Goal: Information Seeking & Learning: Learn about a topic

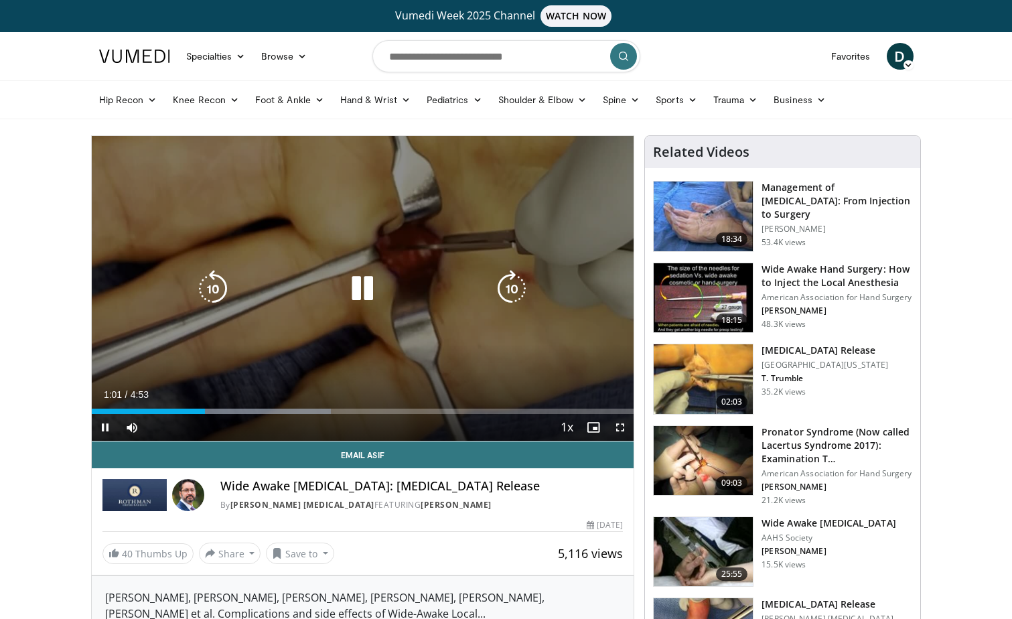
click at [368, 293] on icon "Video Player" at bounding box center [363, 289] width 38 height 38
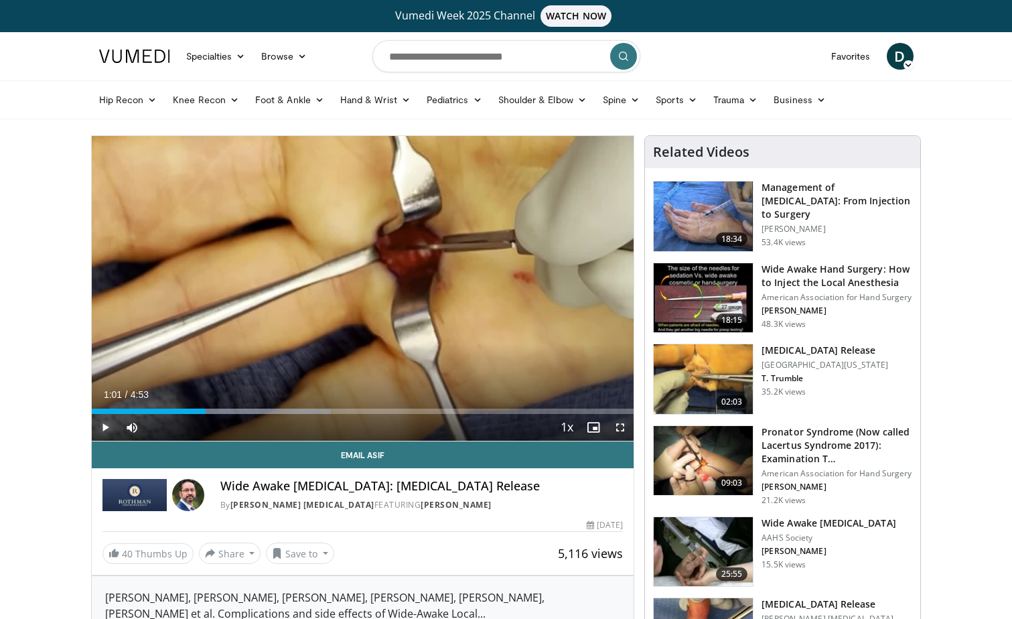
click at [108, 426] on span "Video Player" at bounding box center [105, 427] width 27 height 27
drag, startPoint x: 544, startPoint y: 214, endPoint x: 488, endPoint y: 515, distance: 306.7
click at [488, 515] on div "Email Asif Wide Awake Hand Surgery: Trigger Finger Release By Rothman Hand Surg…" at bounding box center [363, 502] width 542 height 123
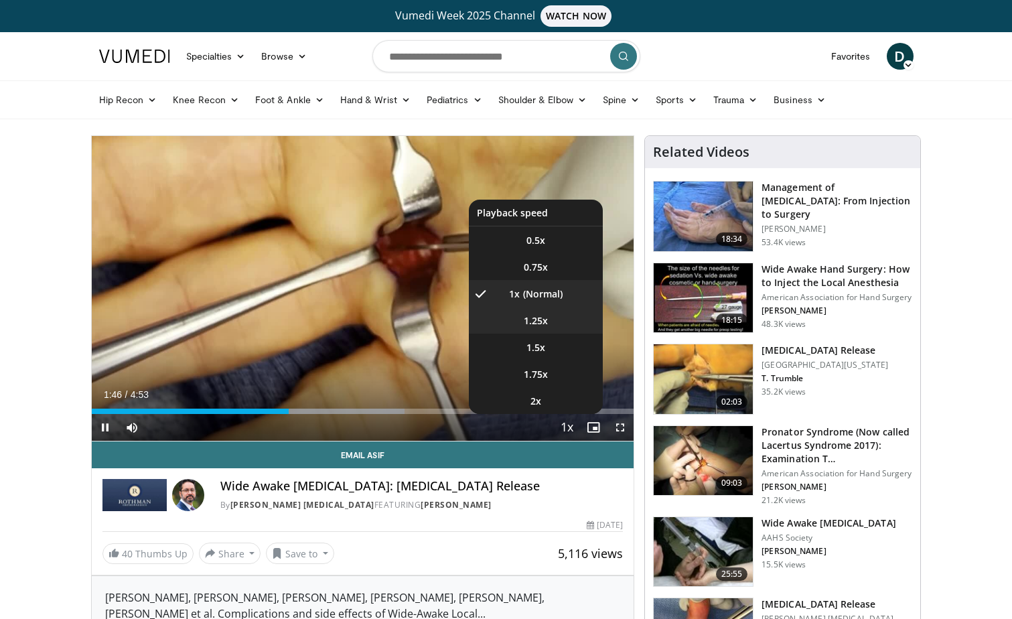
click at [550, 321] on li "1.25x" at bounding box center [536, 320] width 134 height 27
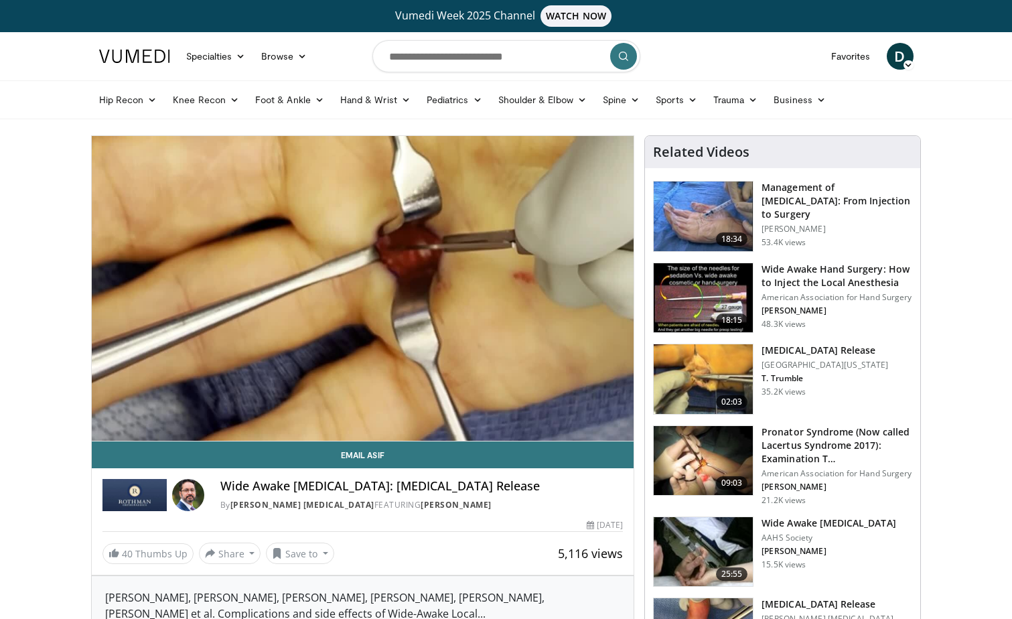
click at [721, 216] on img at bounding box center [703, 216] width 99 height 70
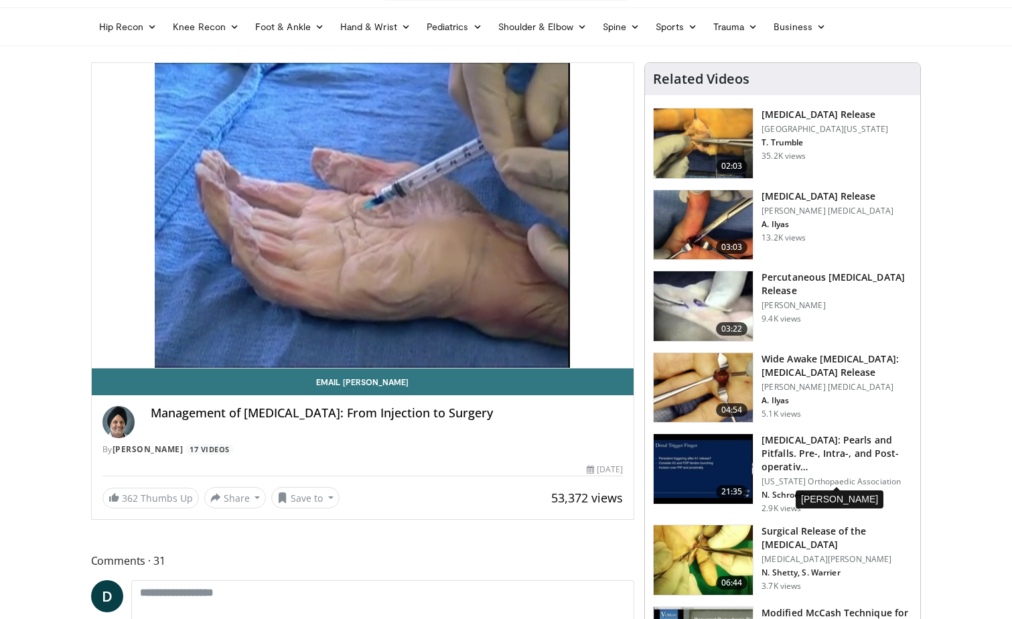
scroll to position [67, 0]
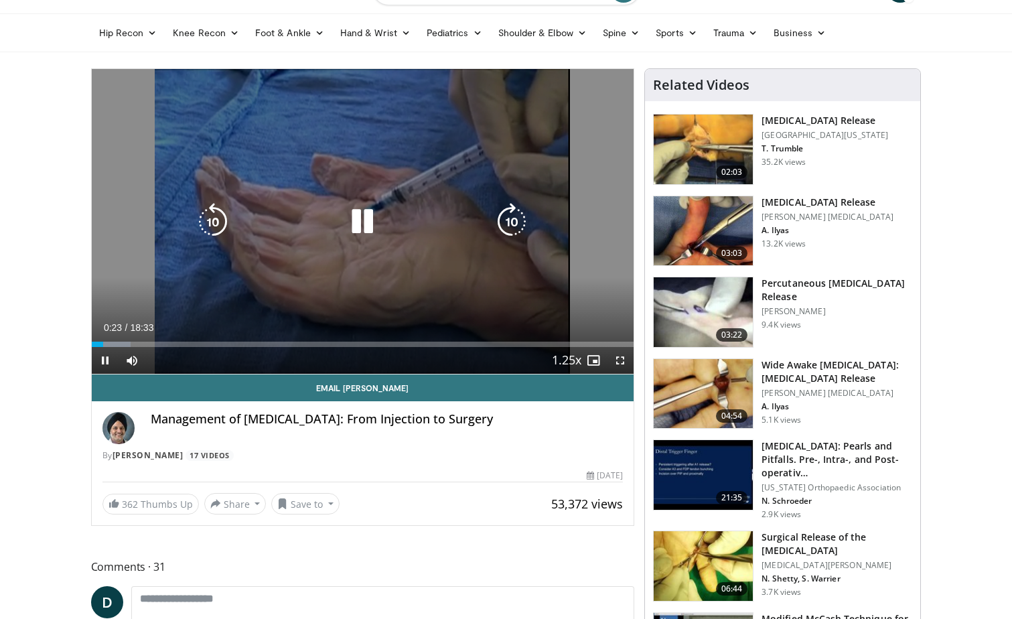
click at [514, 219] on icon "Video Player" at bounding box center [512, 222] width 38 height 38
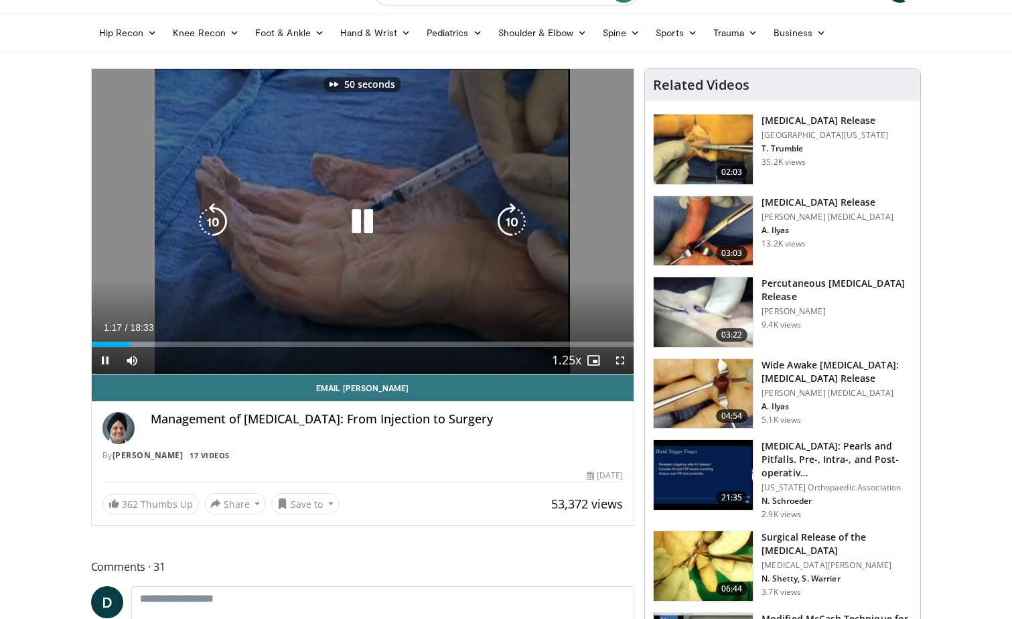
click at [514, 219] on icon "Video Player" at bounding box center [512, 222] width 38 height 38
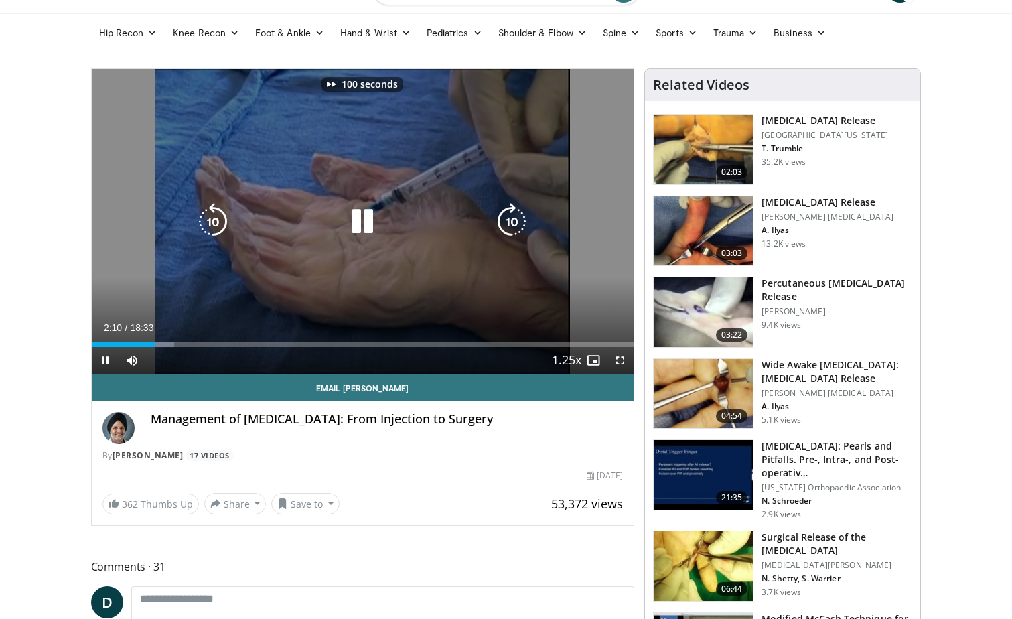
click at [514, 219] on icon "Video Player" at bounding box center [512, 222] width 38 height 38
click at [514, 221] on icon "Video Player" at bounding box center [512, 222] width 38 height 38
click at [510, 220] on icon "Video Player" at bounding box center [512, 222] width 38 height 38
click at [514, 223] on icon "Video Player" at bounding box center [512, 222] width 38 height 38
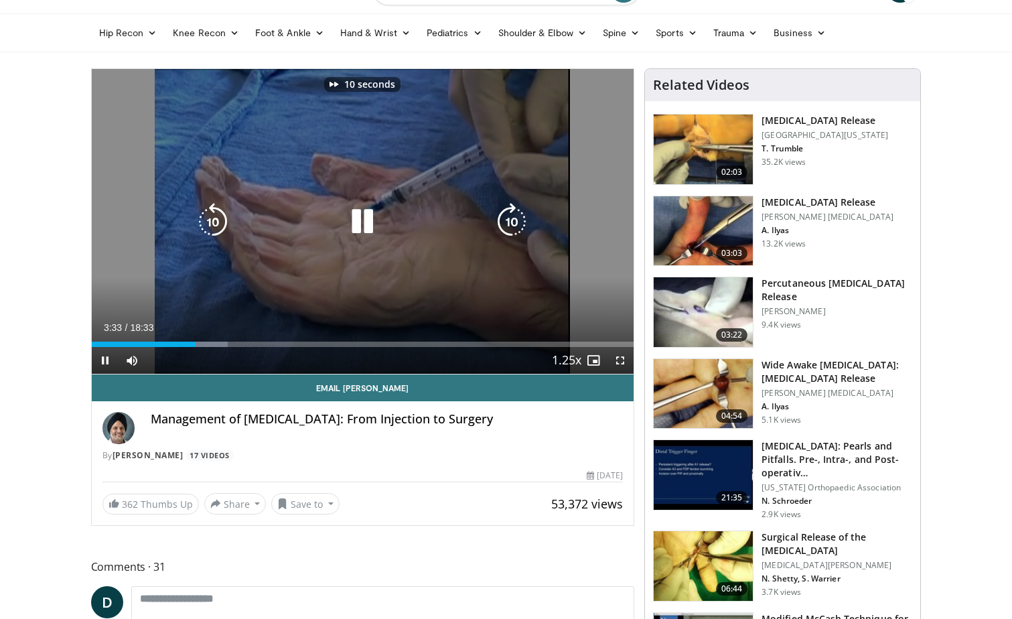
click at [514, 223] on icon "Video Player" at bounding box center [512, 222] width 38 height 38
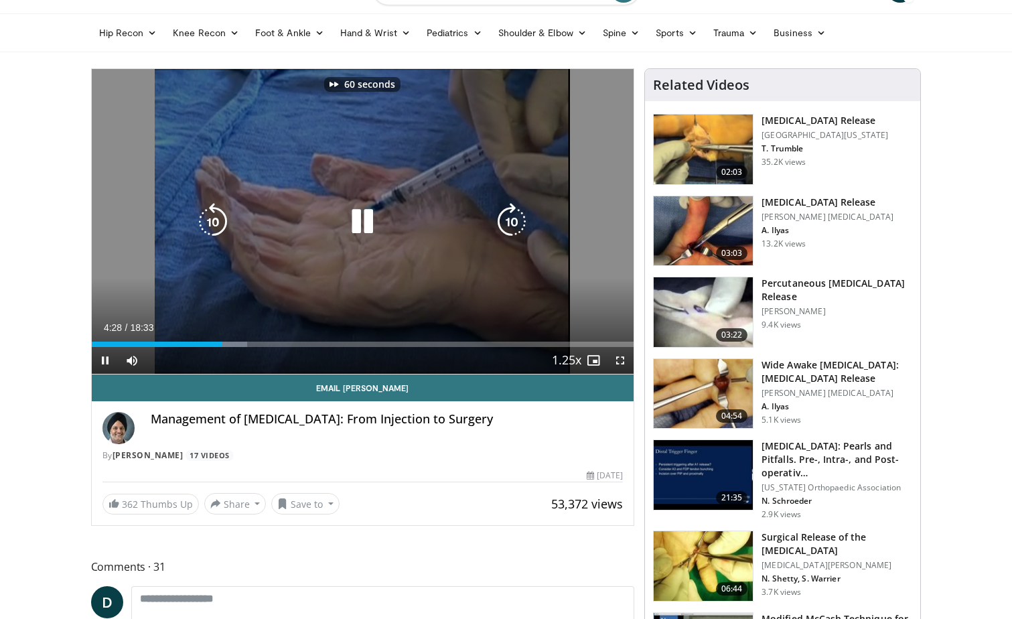
click at [514, 223] on icon "Video Player" at bounding box center [512, 222] width 38 height 38
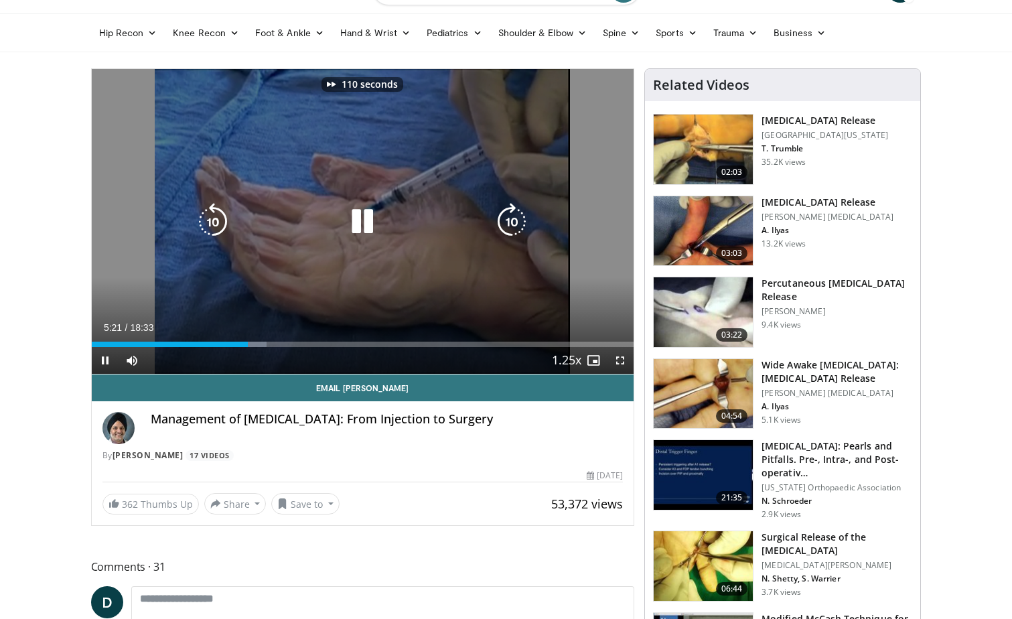
click at [514, 223] on icon "Video Player" at bounding box center [512, 222] width 38 height 38
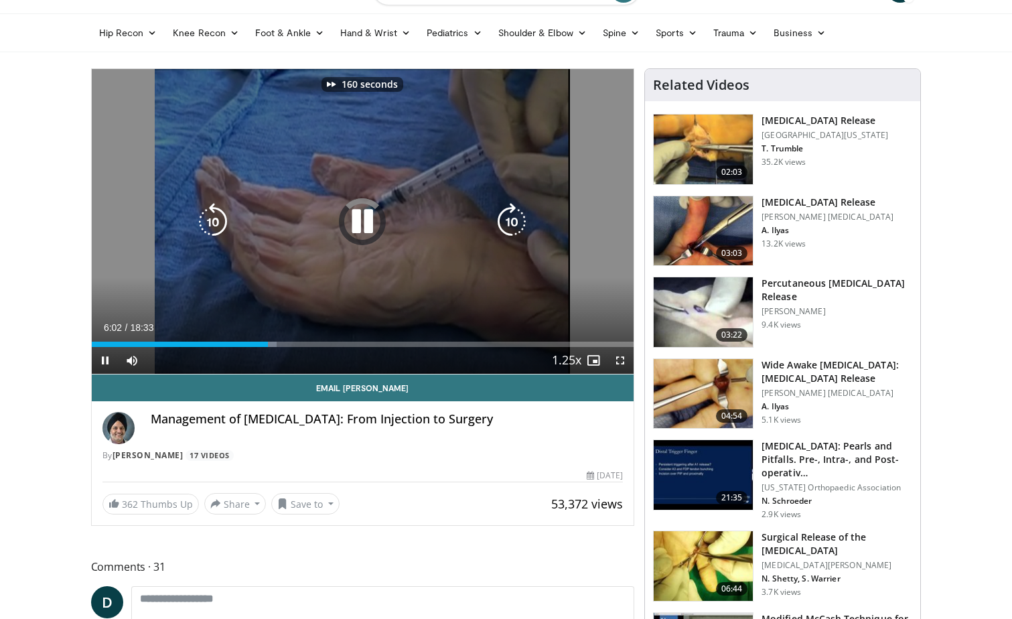
click at [514, 223] on icon "Video Player" at bounding box center [512, 222] width 38 height 38
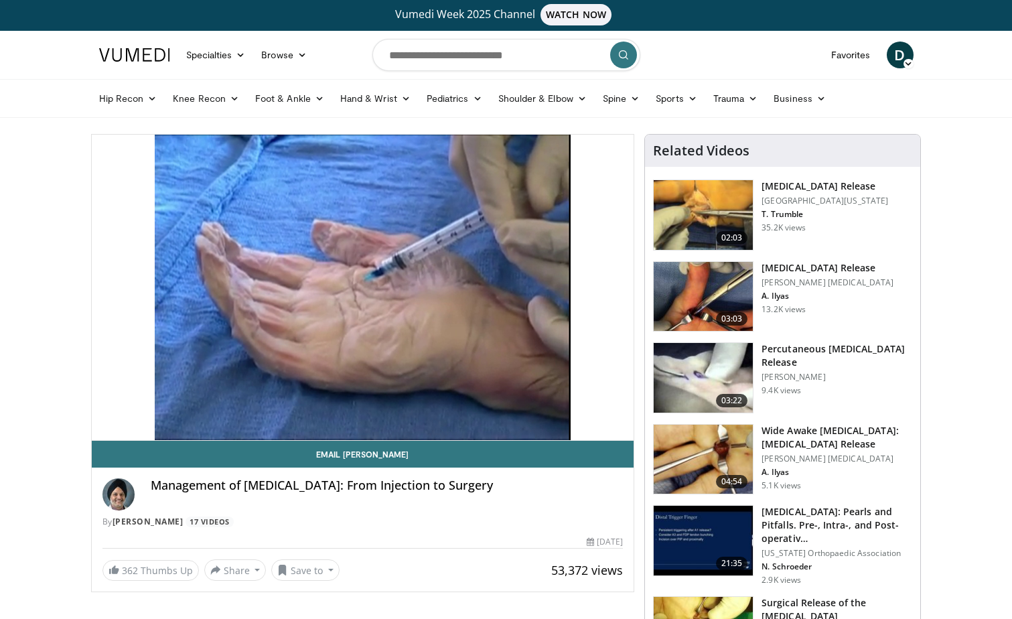
scroll to position [0, 0]
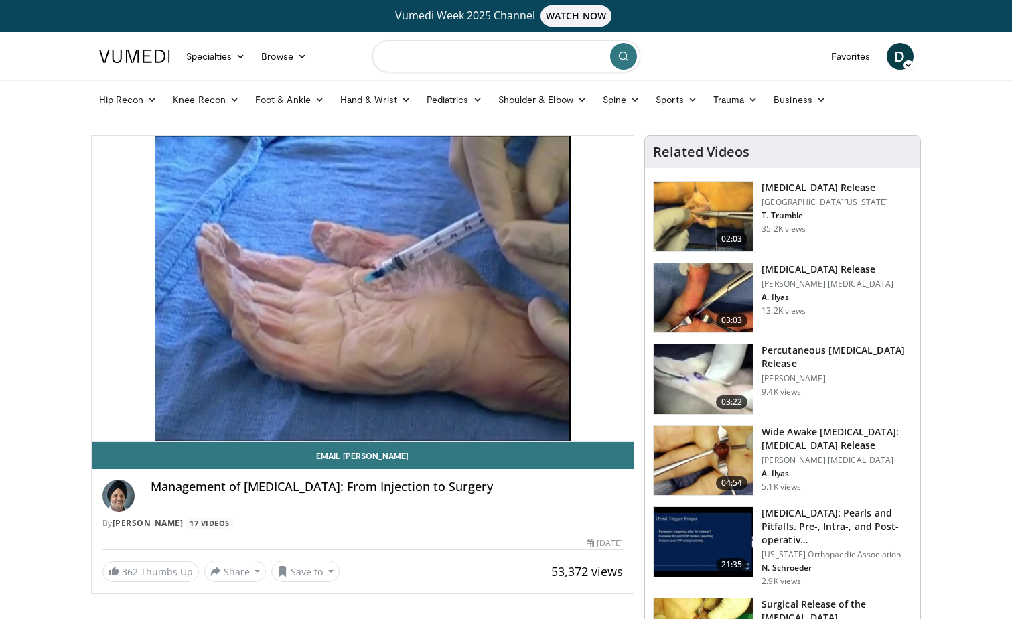
click at [502, 59] on input "Search topics, interventions" at bounding box center [506, 56] width 268 height 32
type input "**********"
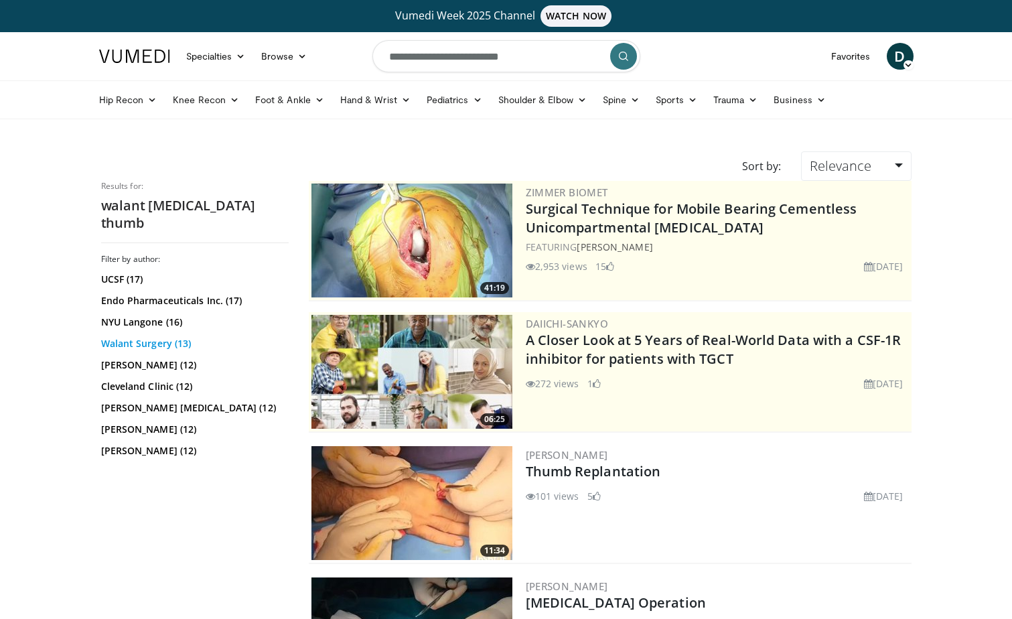
click at [150, 337] on link "Walant Surgery (13)" at bounding box center [193, 343] width 184 height 13
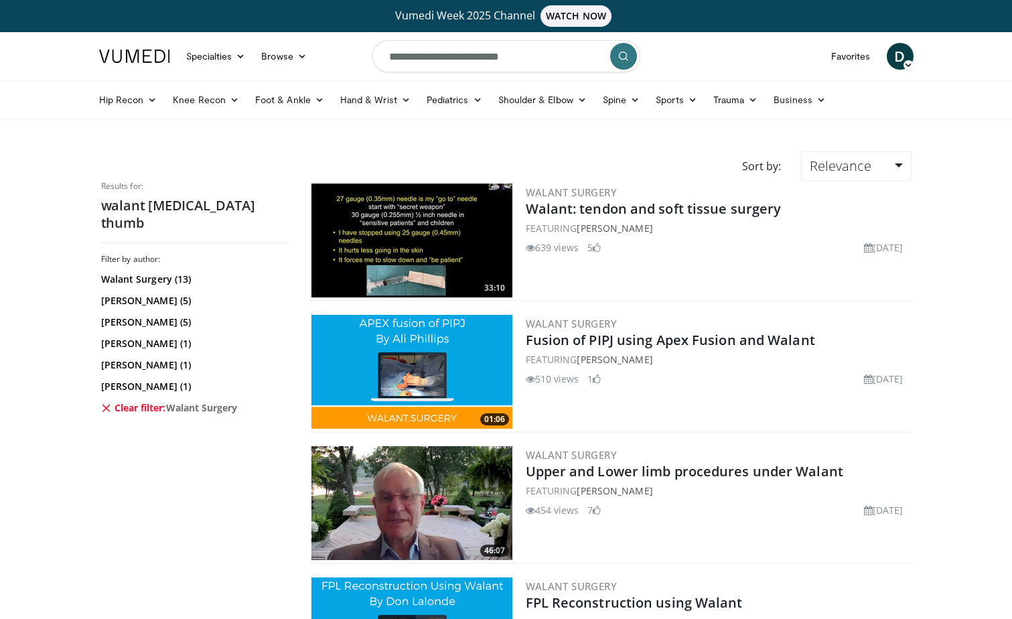
click at [431, 226] on img at bounding box center [411, 240] width 201 height 114
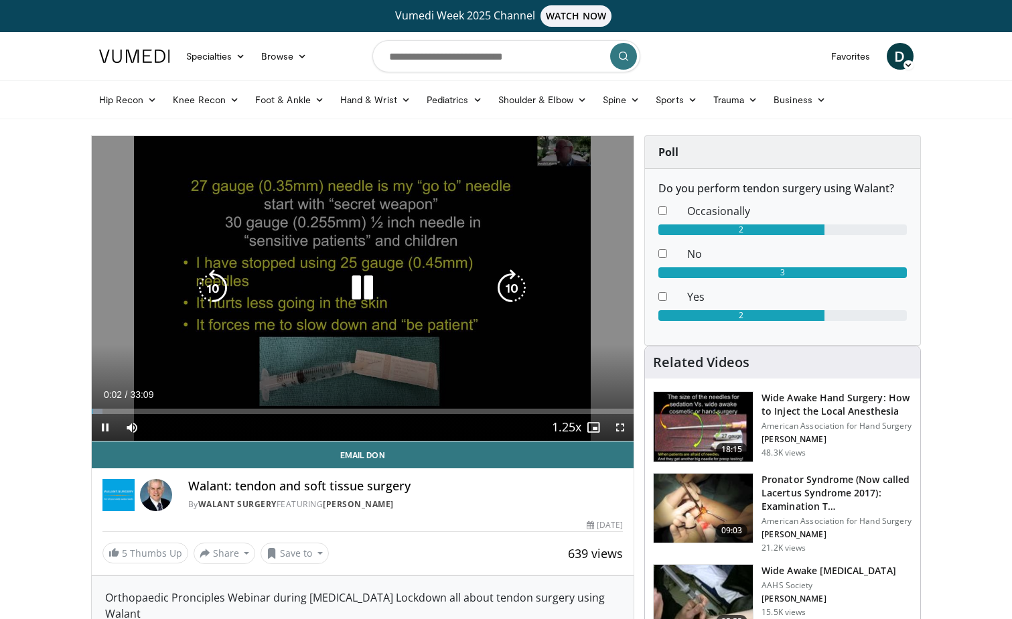
click at [512, 287] on icon "Video Player" at bounding box center [512, 288] width 38 height 38
click at [508, 291] on icon "Video Player" at bounding box center [512, 288] width 38 height 38
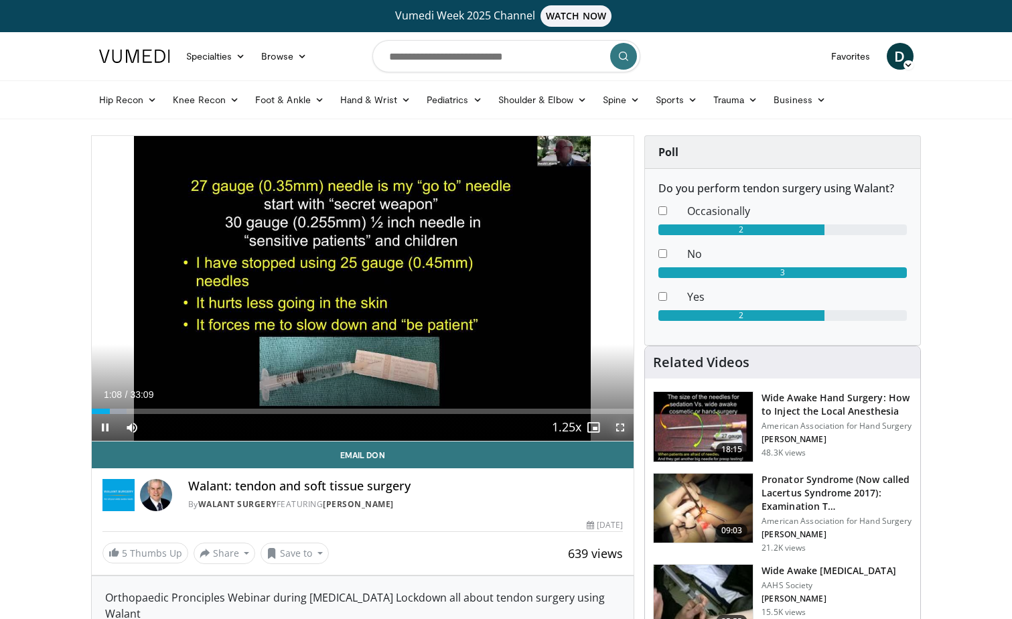
click at [621, 425] on span "Video Player" at bounding box center [620, 427] width 27 height 27
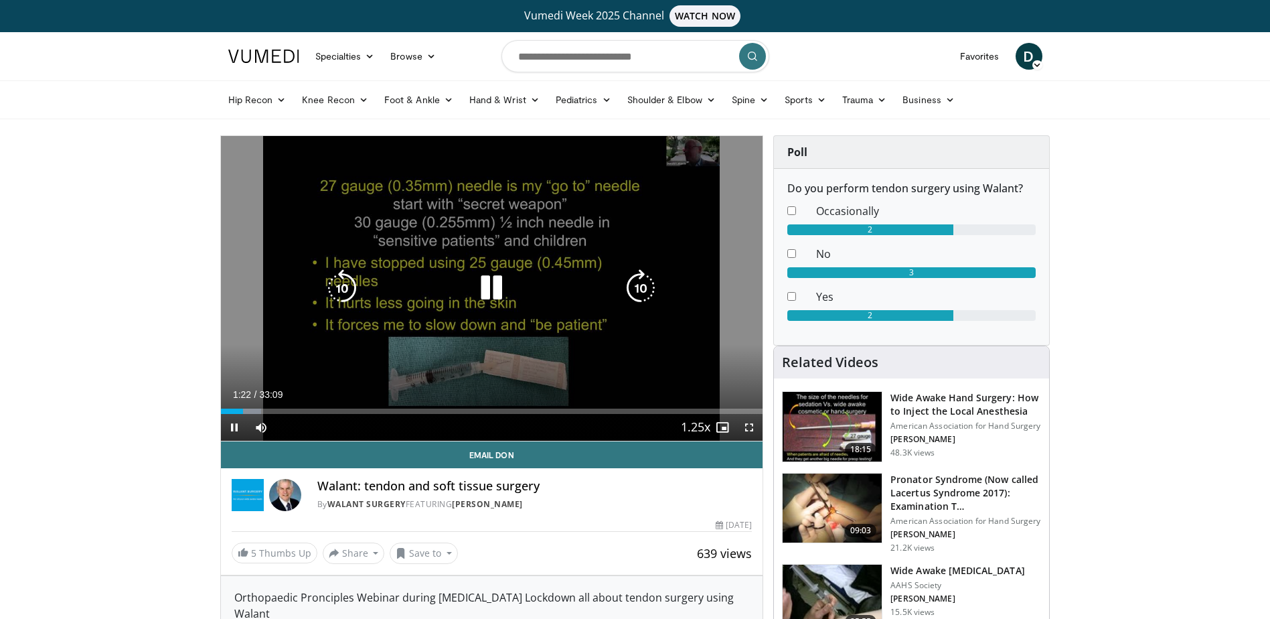
click at [342, 283] on icon "Video Player" at bounding box center [342, 288] width 38 height 38
click at [641, 284] on icon "Video Player" at bounding box center [641, 288] width 38 height 38
click at [644, 282] on icon "Video Player" at bounding box center [641, 288] width 38 height 38
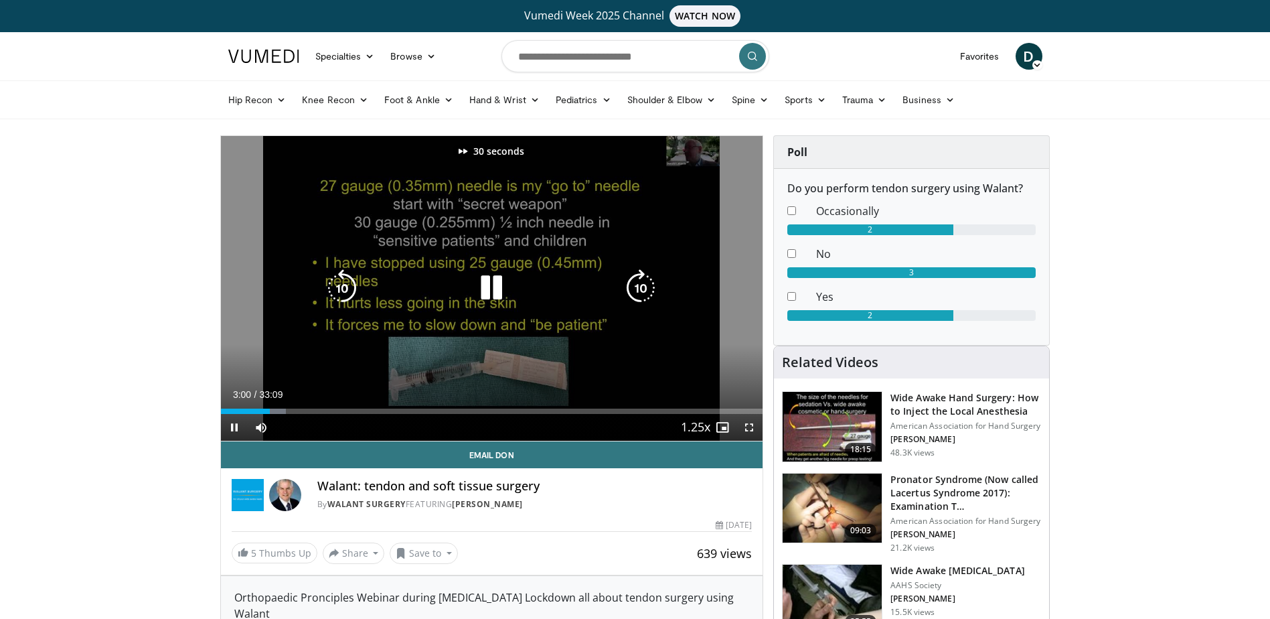
click at [644, 282] on icon "Video Player" at bounding box center [641, 288] width 38 height 38
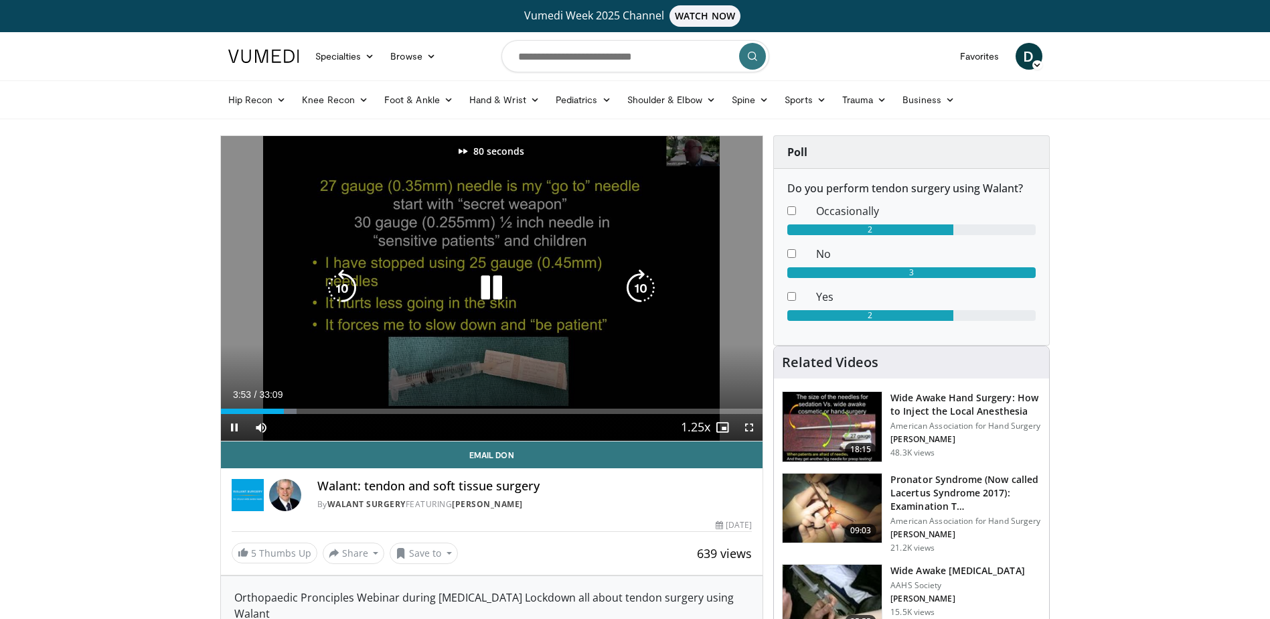
click at [644, 282] on icon "Video Player" at bounding box center [641, 288] width 38 height 38
click at [646, 289] on icon "Video Player" at bounding box center [641, 288] width 38 height 38
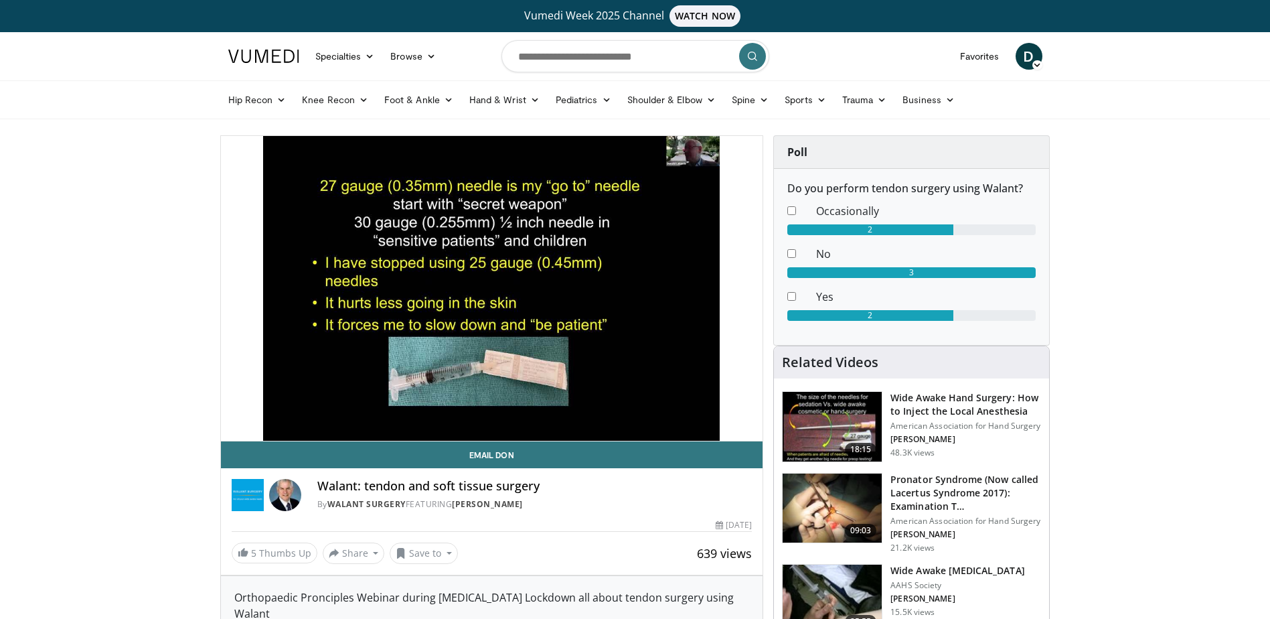
click at [646, 289] on div "30 seconds Tap to unmute" at bounding box center [492, 288] width 542 height 305
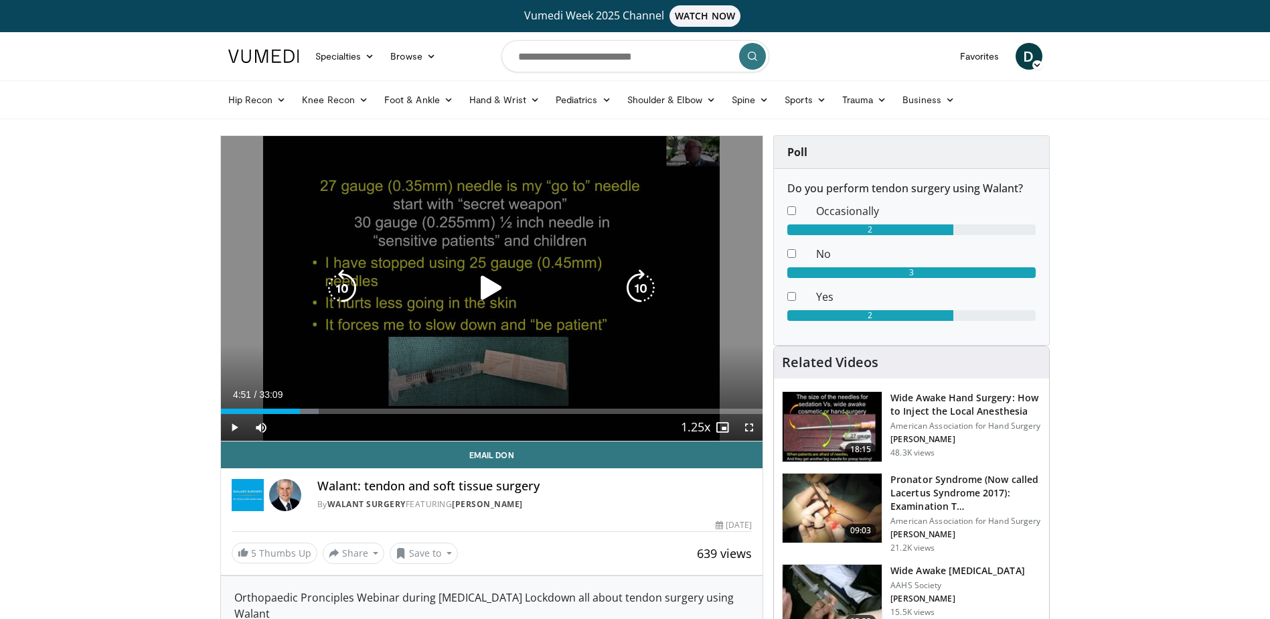
click at [488, 287] on icon "Video Player" at bounding box center [492, 288] width 38 height 38
click at [640, 289] on icon "Video Player" at bounding box center [641, 288] width 38 height 38
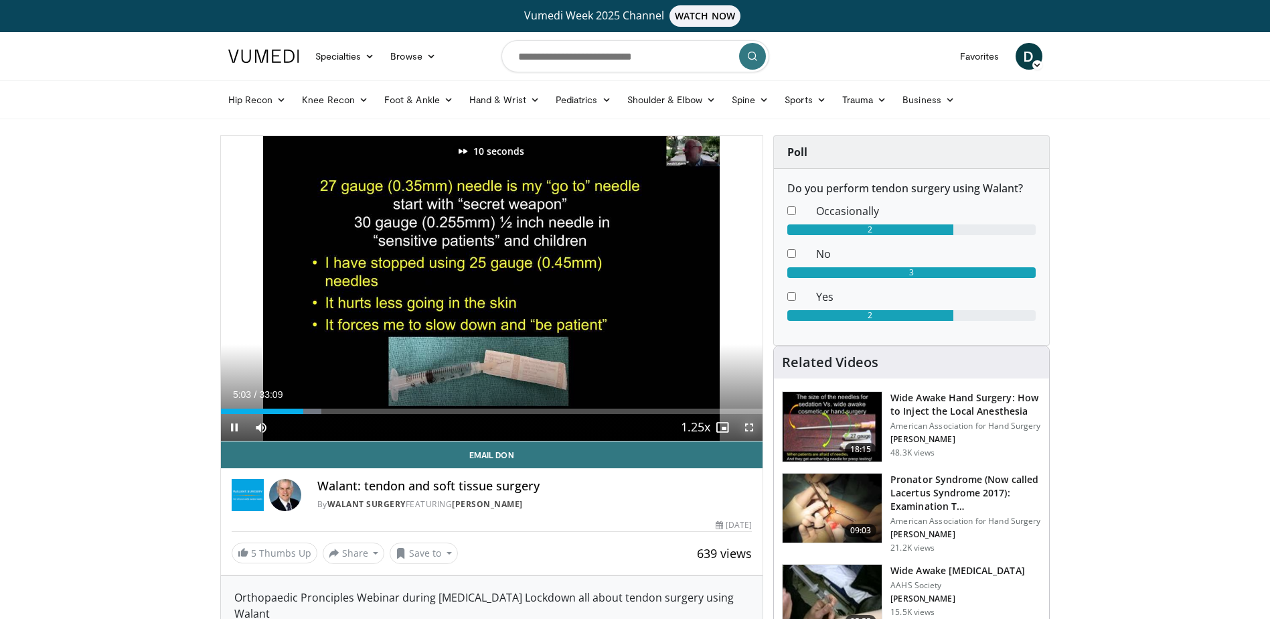
click at [750, 424] on span "Video Player" at bounding box center [749, 427] width 27 height 27
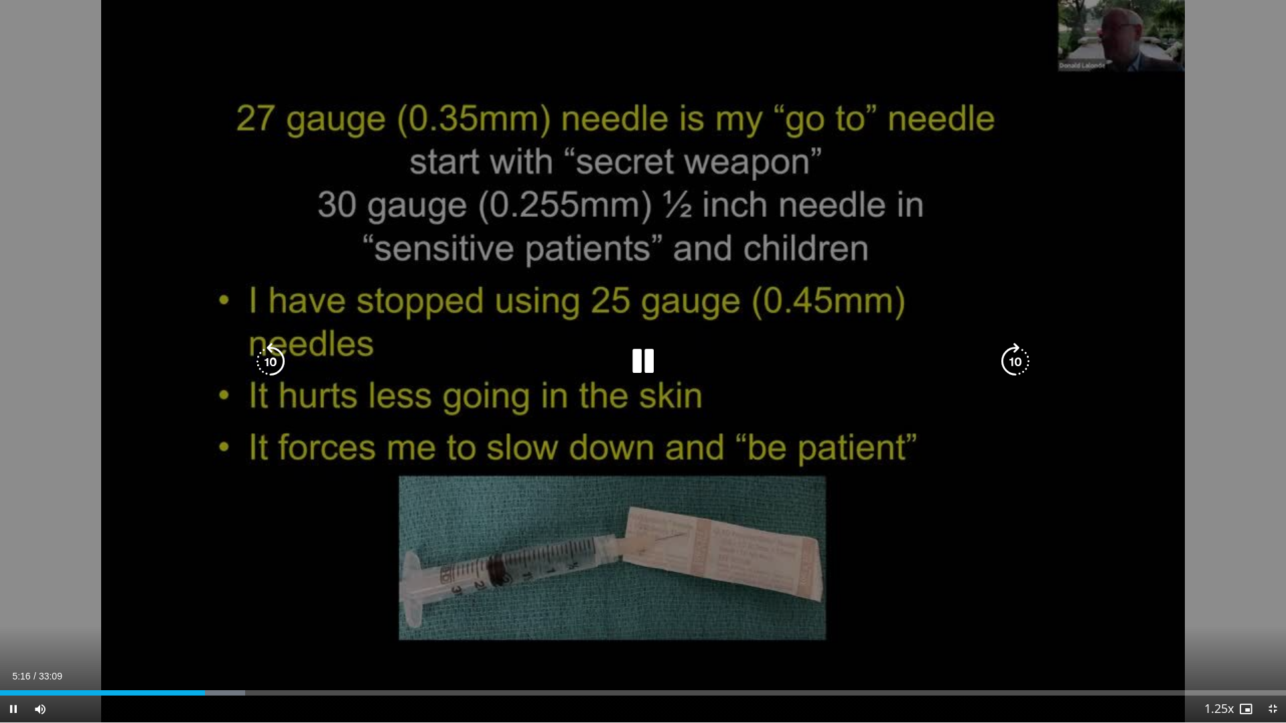
click at [1006, 501] on div "10 seconds Tap to unmute" at bounding box center [643, 361] width 1286 height 723
click at [639, 366] on icon "Video Player" at bounding box center [643, 362] width 38 height 38
click at [1011, 362] on icon "Video Player" at bounding box center [1015, 362] width 38 height 38
click at [1011, 363] on icon "Video Player" at bounding box center [1015, 362] width 38 height 38
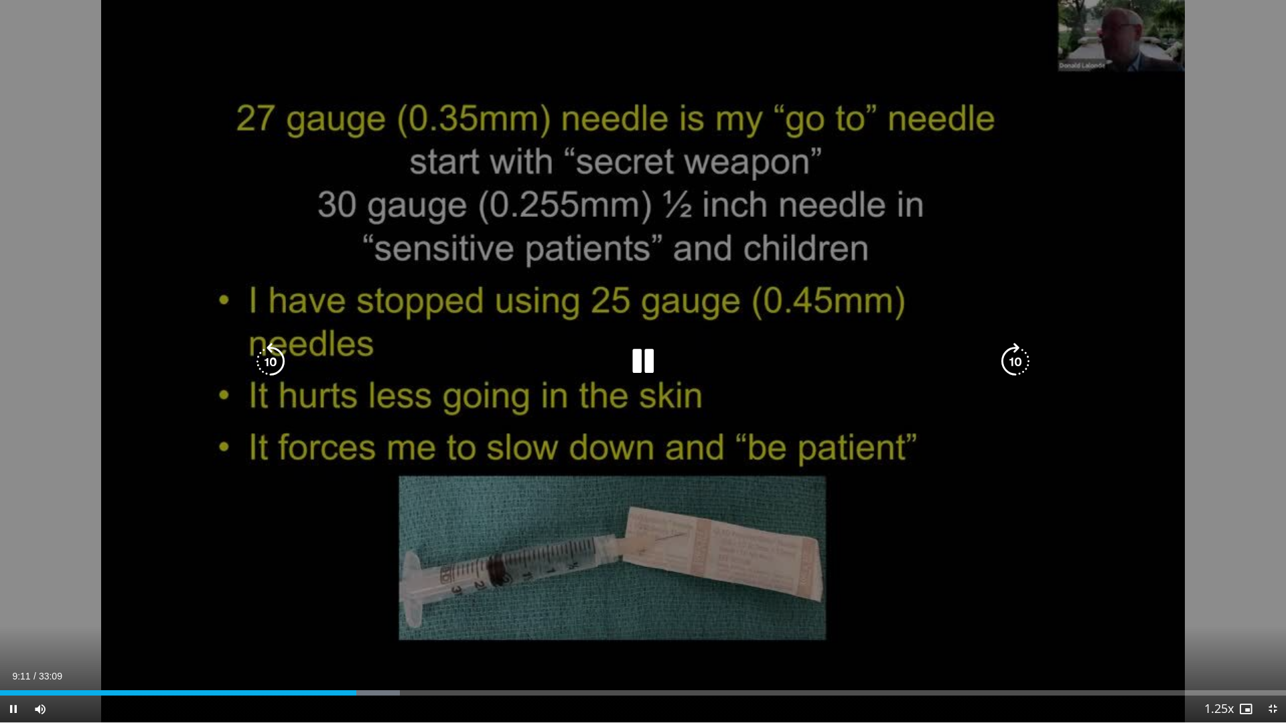
click at [1011, 364] on icon "Video Player" at bounding box center [1015, 362] width 38 height 38
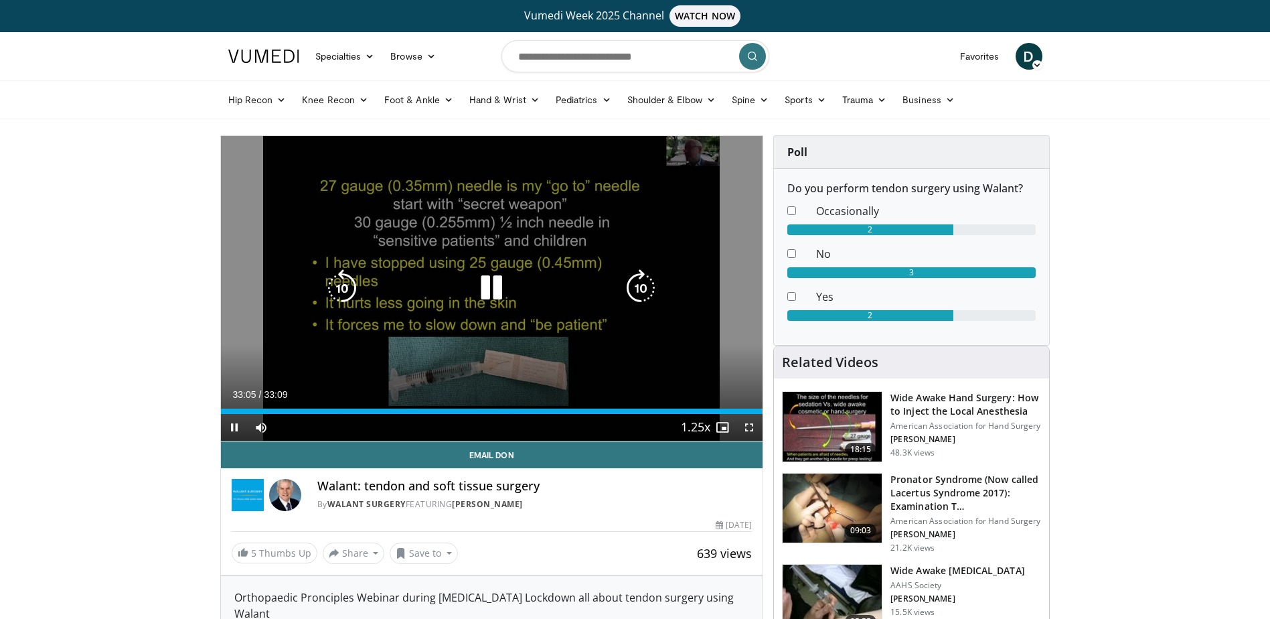
click at [341, 281] on icon "Video Player" at bounding box center [342, 288] width 38 height 38
click at [345, 290] on icon "Video Player" at bounding box center [342, 288] width 38 height 38
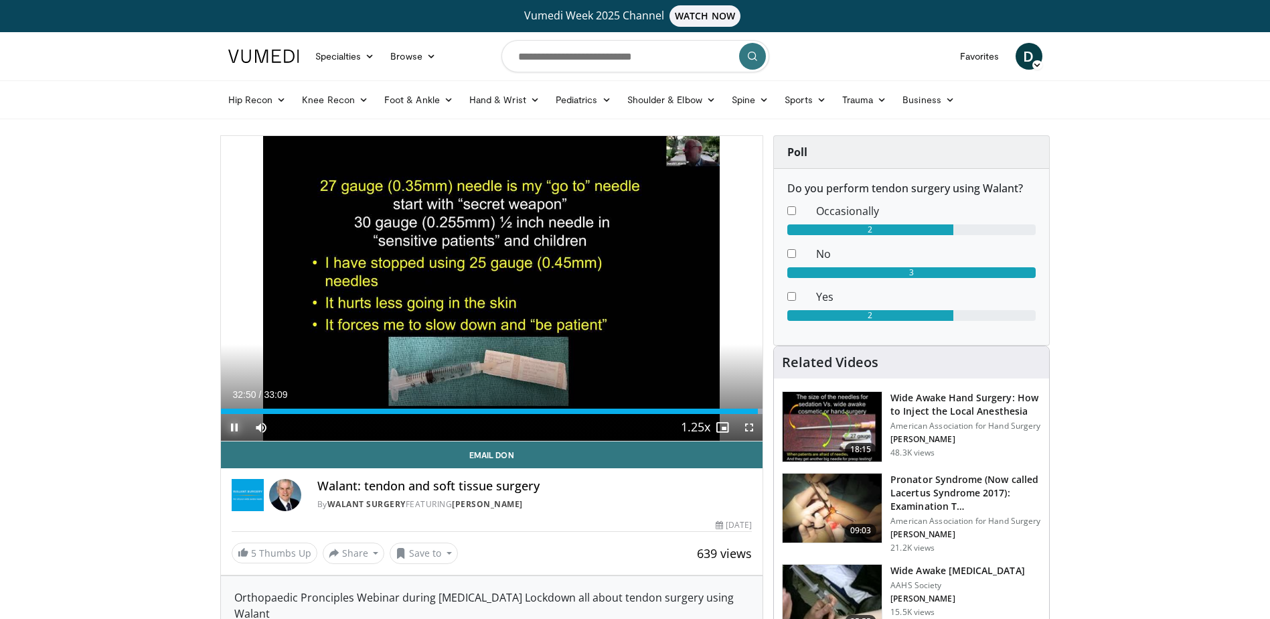
click at [236, 425] on span "Video Player" at bounding box center [234, 427] width 27 height 27
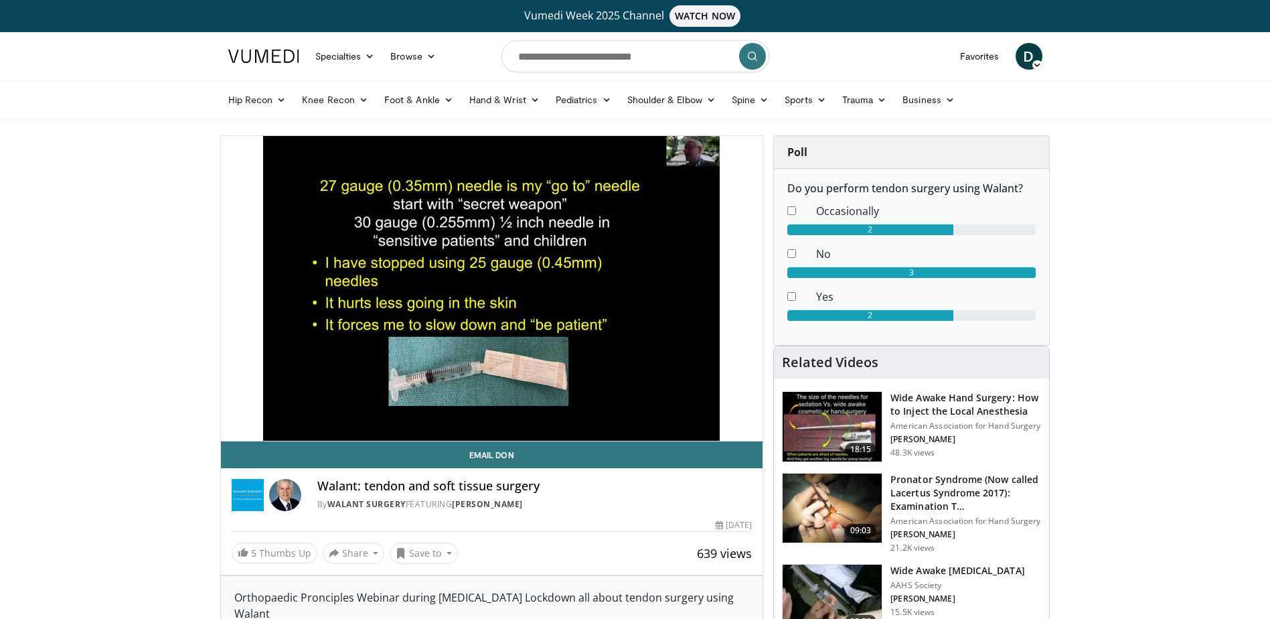
click at [236, 425] on div "20 seconds Tap to unmute" at bounding box center [492, 288] width 542 height 305
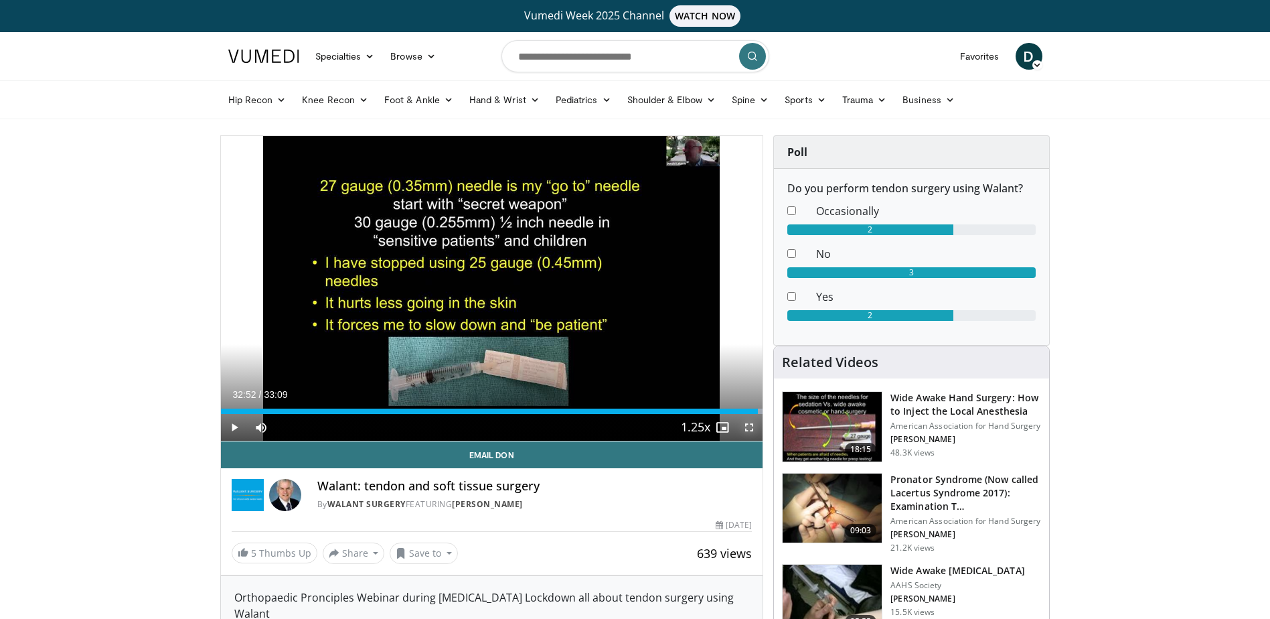
click at [753, 427] on span "Video Player" at bounding box center [749, 427] width 27 height 27
